Goal: Transaction & Acquisition: Purchase product/service

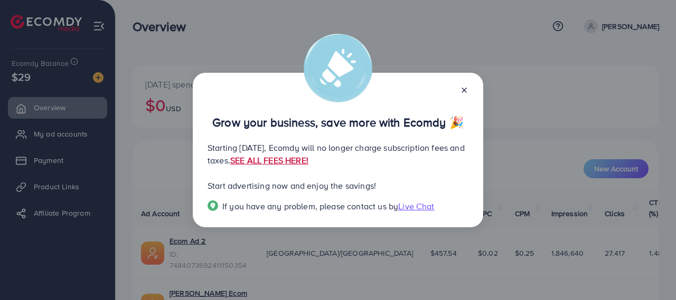
click at [308, 159] on link "SEE ALL FEES HERE!" at bounding box center [269, 161] width 78 height 12
click at [509, 29] on div "Grow your business, save more with Ecomdy 🎉 Starting [DATE], Ecomdy will no lon…" at bounding box center [338, 150] width 676 height 300
drag, startPoint x: 88, startPoint y: 69, endPoint x: 94, endPoint y: 72, distance: 7.6
click at [89, 70] on div "Grow your business, save more with Ecomdy 🎉 Starting [DATE], Ecomdy will no lon…" at bounding box center [338, 150] width 676 height 300
drag, startPoint x: 102, startPoint y: 80, endPoint x: 137, endPoint y: 85, distance: 34.6
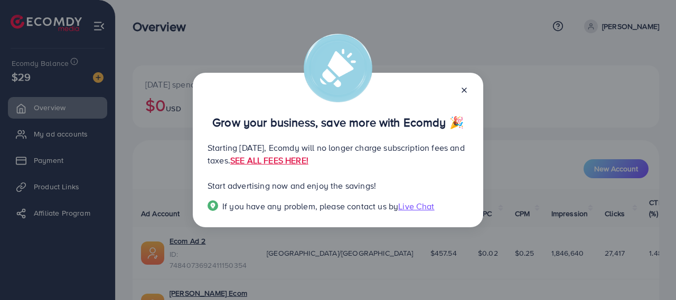
click at [104, 80] on div "Grow your business, save more with Ecomdy 🎉 Starting [DATE], Ecomdy will no lon…" at bounding box center [338, 150] width 676 height 300
click at [466, 91] on icon at bounding box center [464, 90] width 8 height 8
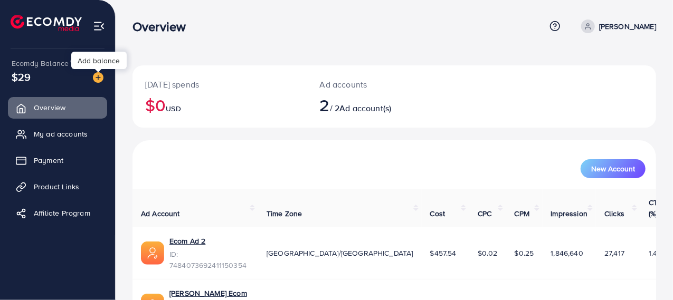
click at [100, 83] on img at bounding box center [98, 77] width 11 height 11
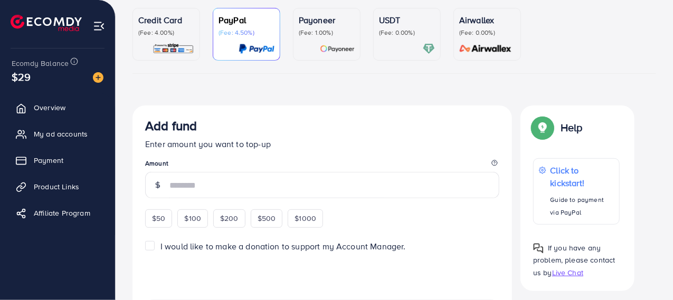
scroll to position [106, 0]
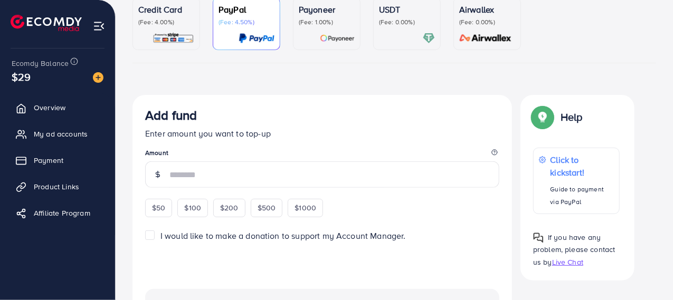
click at [181, 36] on img at bounding box center [174, 38] width 42 height 12
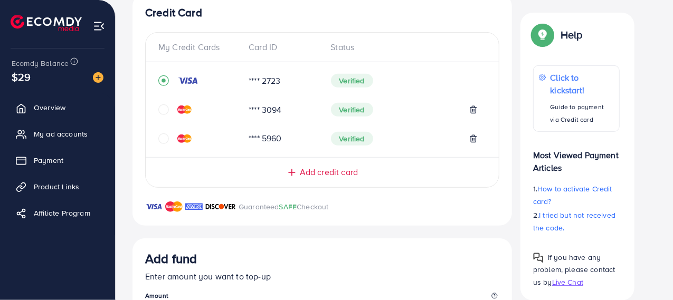
scroll to position [317, 0]
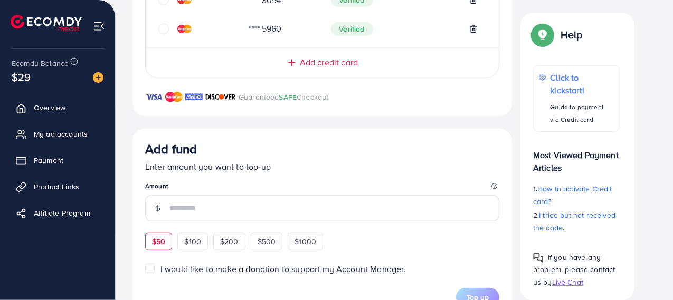
click at [165, 236] on span "$50" at bounding box center [158, 241] width 13 height 11
type input "**"
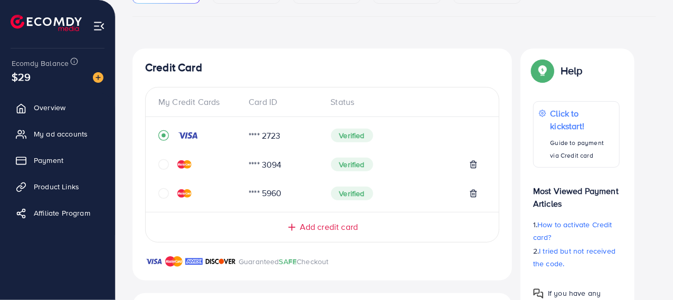
scroll to position [131, 0]
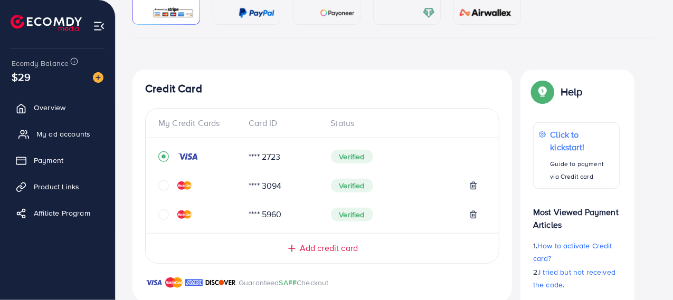
click at [67, 137] on span "My ad accounts" at bounding box center [63, 134] width 54 height 11
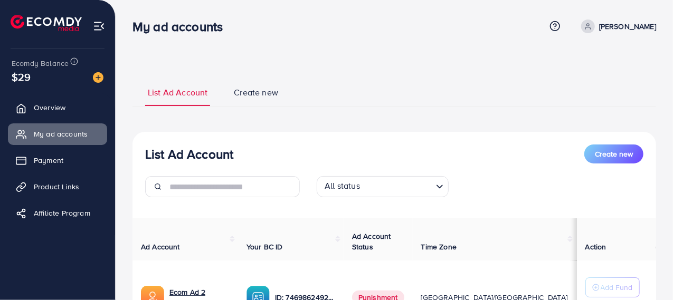
scroll to position [106, 0]
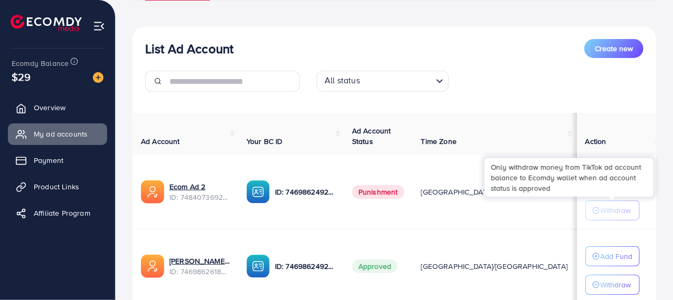
click at [611, 213] on p "Withdraw" at bounding box center [616, 210] width 31 height 13
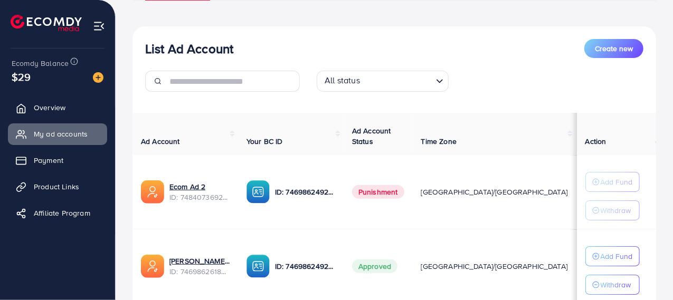
click at [103, 81] on img at bounding box center [98, 77] width 11 height 11
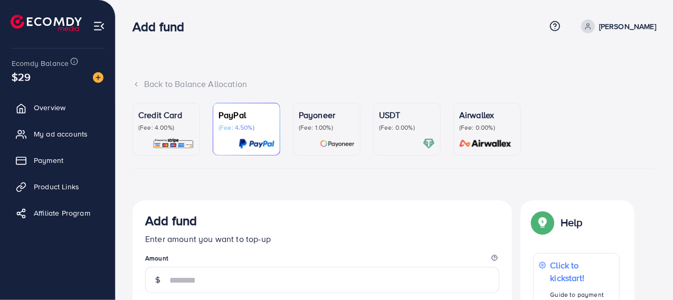
click at [180, 133] on div "Credit Card (Fee: 4.00%)" at bounding box center [166, 129] width 56 height 41
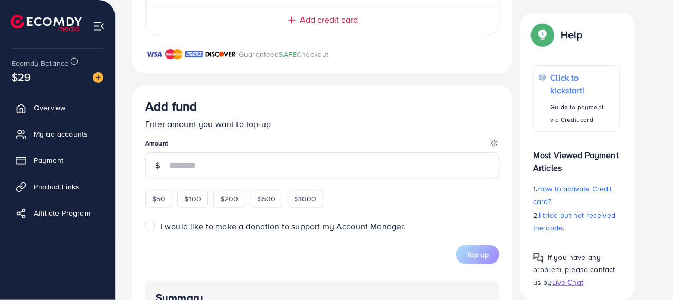
scroll to position [422, 0]
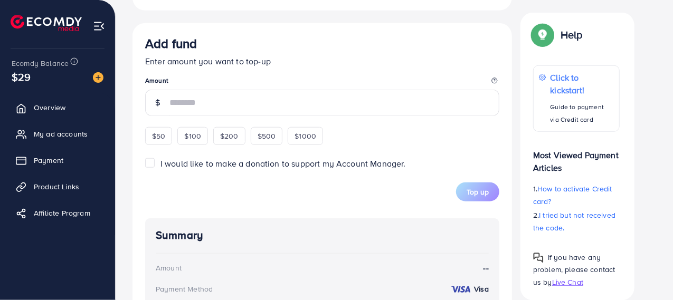
click at [161, 139] on span "$50" at bounding box center [158, 136] width 13 height 11
type input "**"
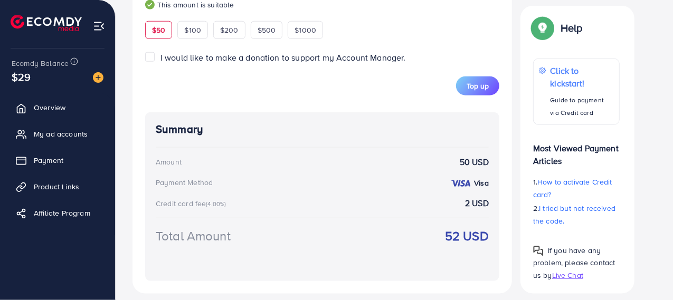
scroll to position [553, 0]
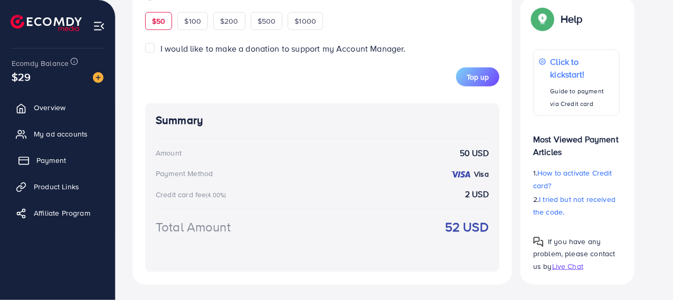
click at [60, 161] on span "Payment" at bounding box center [51, 160] width 30 height 11
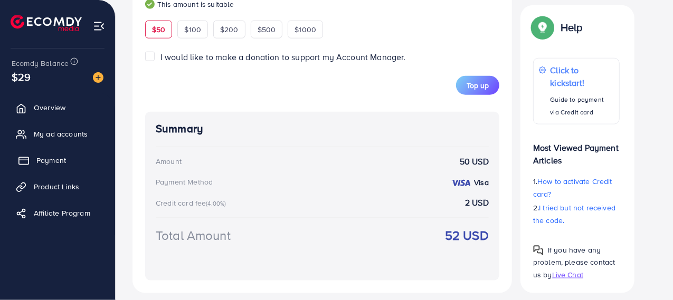
scroll to position [562, 0]
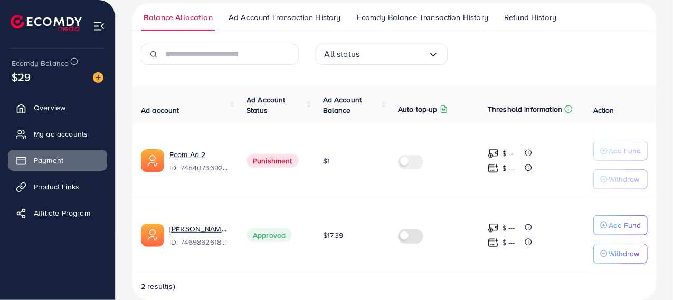
scroll to position [197, 0]
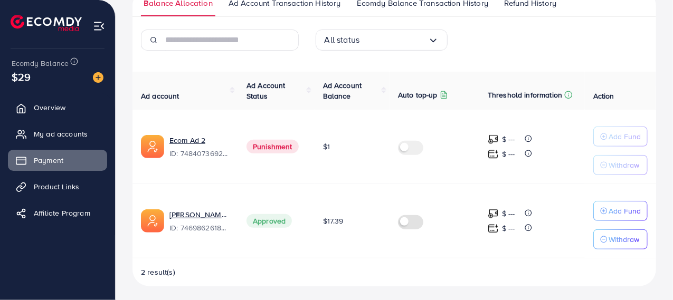
click at [414, 145] on label at bounding box center [413, 147] width 30 height 12
click at [297, 147] on span "Punishment" at bounding box center [273, 147] width 52 height 14
click at [203, 139] on link "Ecom Ad 2" at bounding box center [187, 140] width 36 height 11
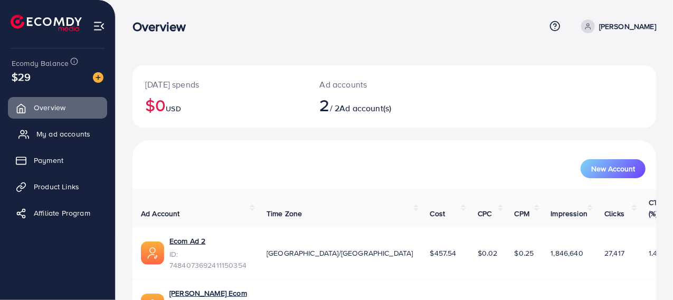
click at [55, 134] on span "My ad accounts" at bounding box center [63, 134] width 54 height 11
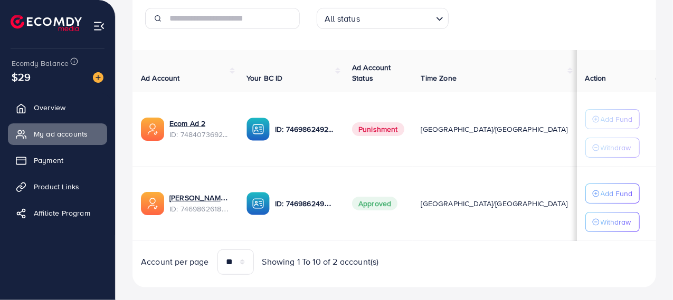
scroll to position [180, 0]
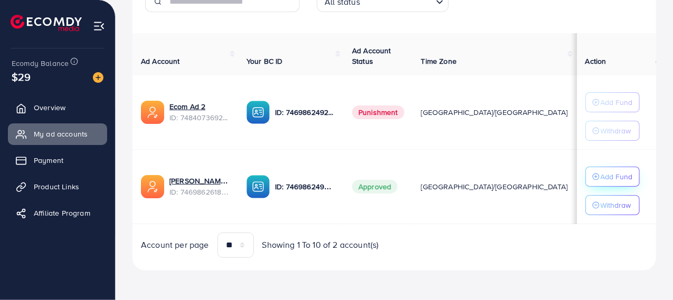
click at [597, 170] on div "Add Fund" at bounding box center [612, 176] width 41 height 13
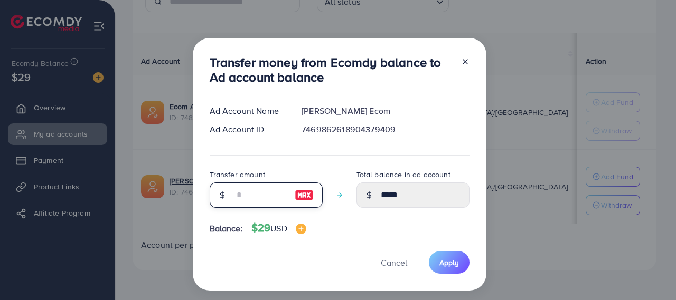
click at [253, 187] on input "number" at bounding box center [260, 195] width 53 height 25
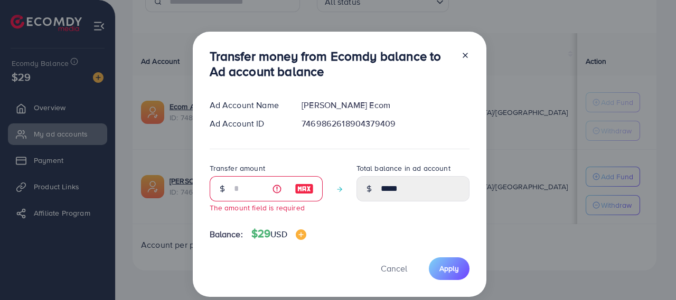
click at [227, 192] on div at bounding box center [222, 188] width 25 height 25
click at [225, 193] on div at bounding box center [222, 188] width 25 height 25
click at [231, 196] on div at bounding box center [222, 188] width 25 height 25
click at [239, 199] on input "number" at bounding box center [260, 188] width 53 height 25
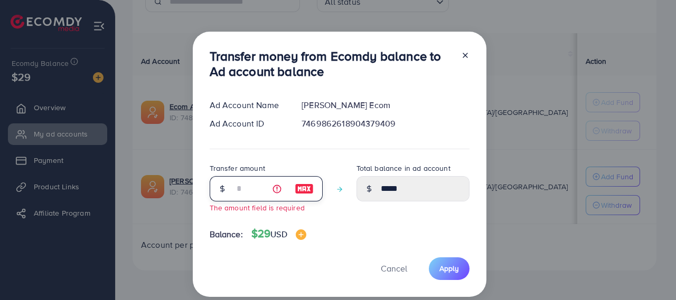
click at [239, 199] on input "number" at bounding box center [260, 188] width 53 height 25
drag, startPoint x: 239, startPoint y: 199, endPoint x: 273, endPoint y: 212, distance: 36.8
click at [240, 199] on input "number" at bounding box center [260, 188] width 53 height 25
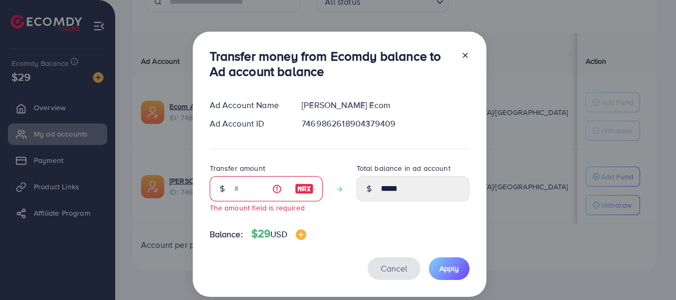
click at [402, 260] on button "Cancel" at bounding box center [393, 269] width 53 height 23
